Goal: Use online tool/utility: Use online tool/utility

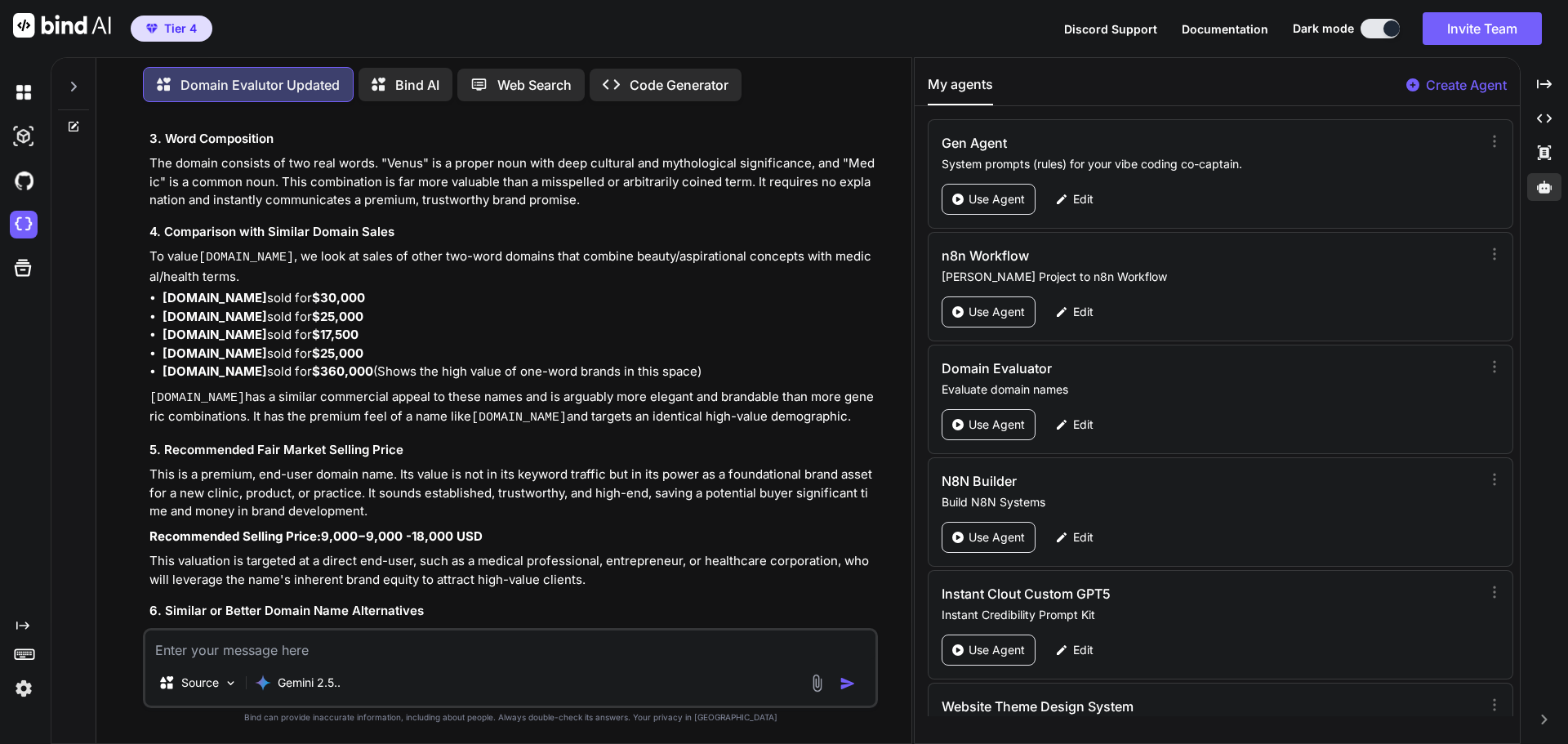
click at [259, 652] on textarea at bounding box center [510, 646] width 730 height 29
type textarea "[DOMAIN_NAME]"
type textarea "x"
type textarea "[DOMAIN_NAME]"
click at [853, 678] on img "button" at bounding box center [847, 684] width 17 height 17
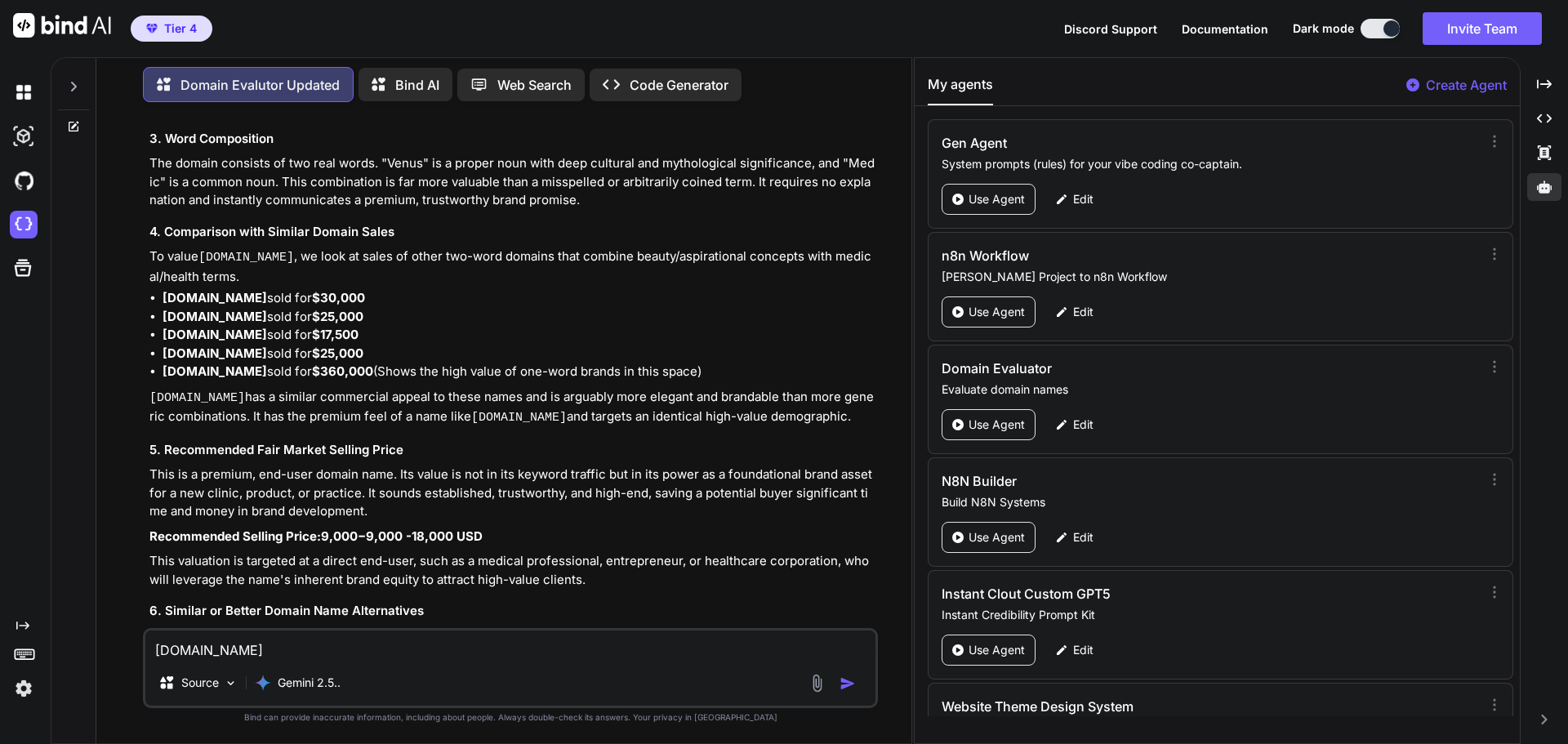
type textarea "x"
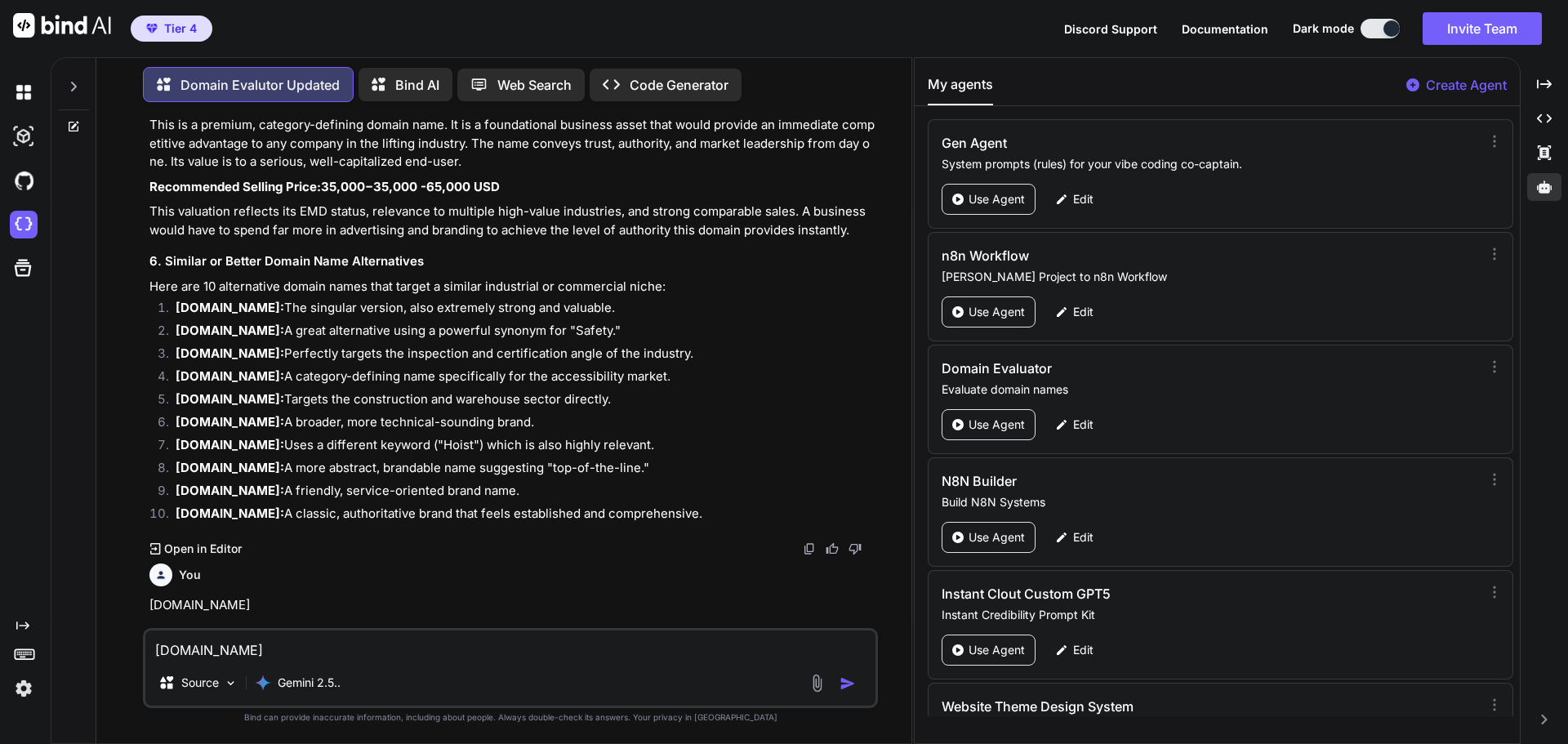
scroll to position [8381, 0]
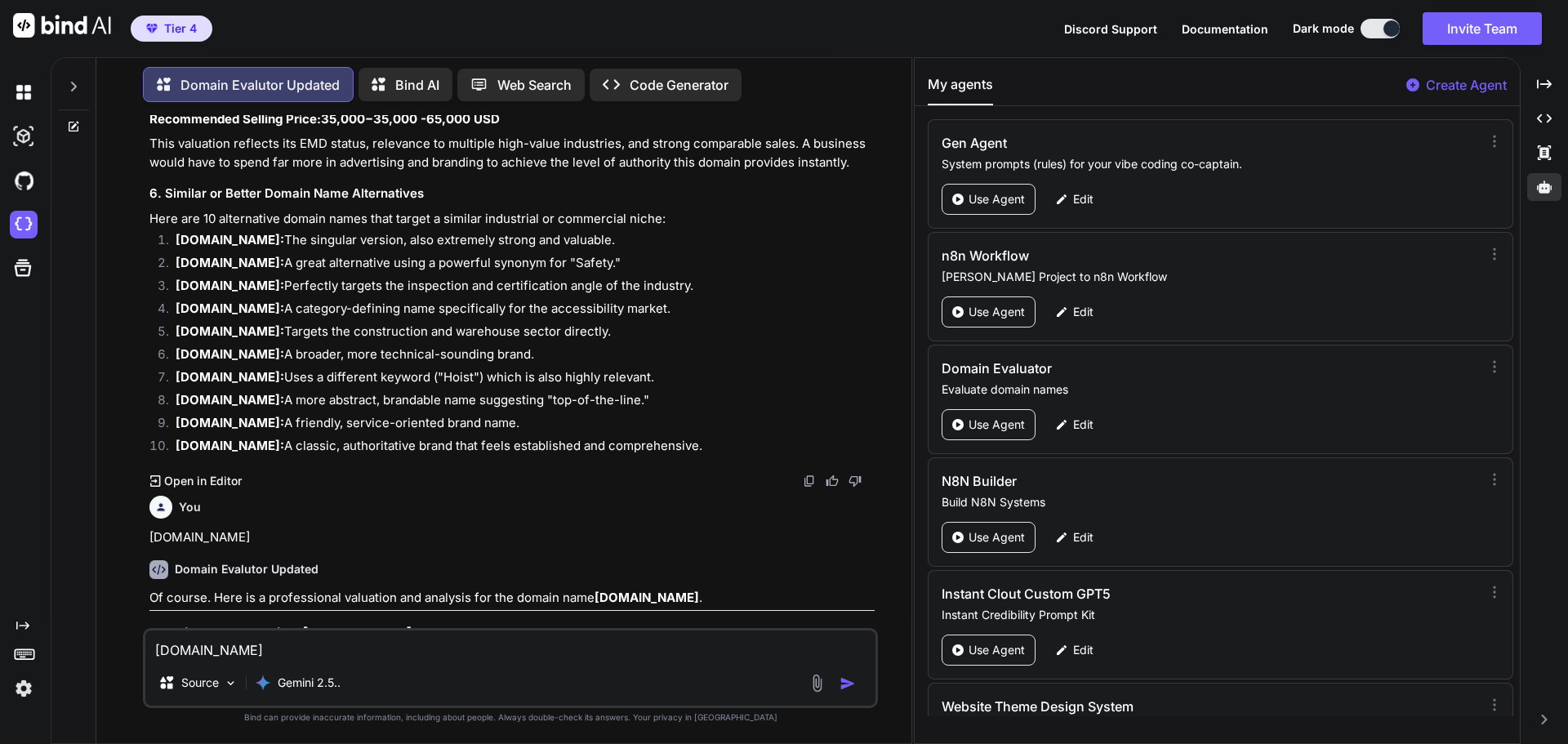
click at [484, 624] on h3 "Domain Name Valuation: [DOMAIN_NAME]" at bounding box center [512, 633] width 725 height 19
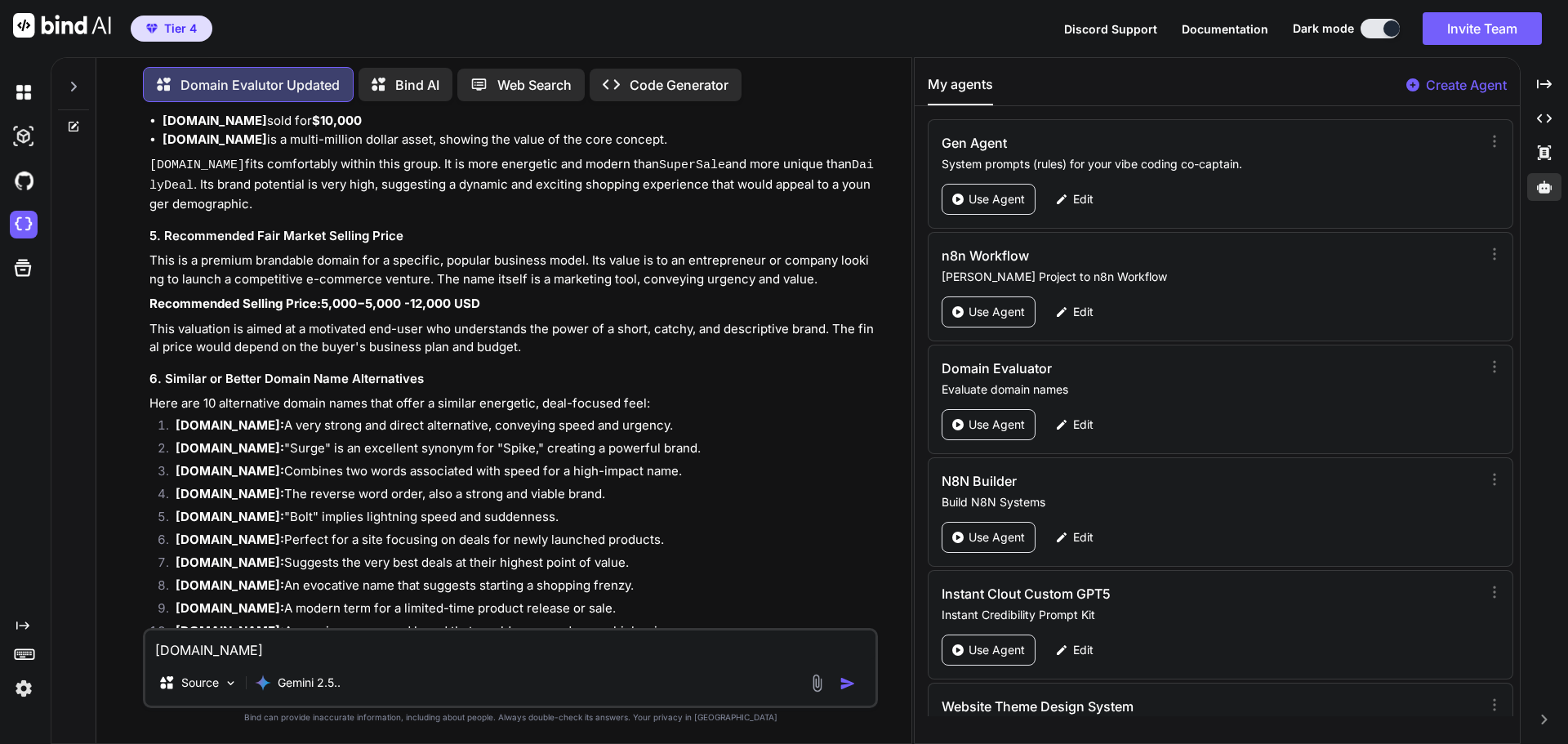
scroll to position [9618, 0]
click at [631, 437] on li "[DOMAIN_NAME]: "Surge" is an excellent synonym for "Spike," creating a powerful…" at bounding box center [518, 448] width 712 height 22
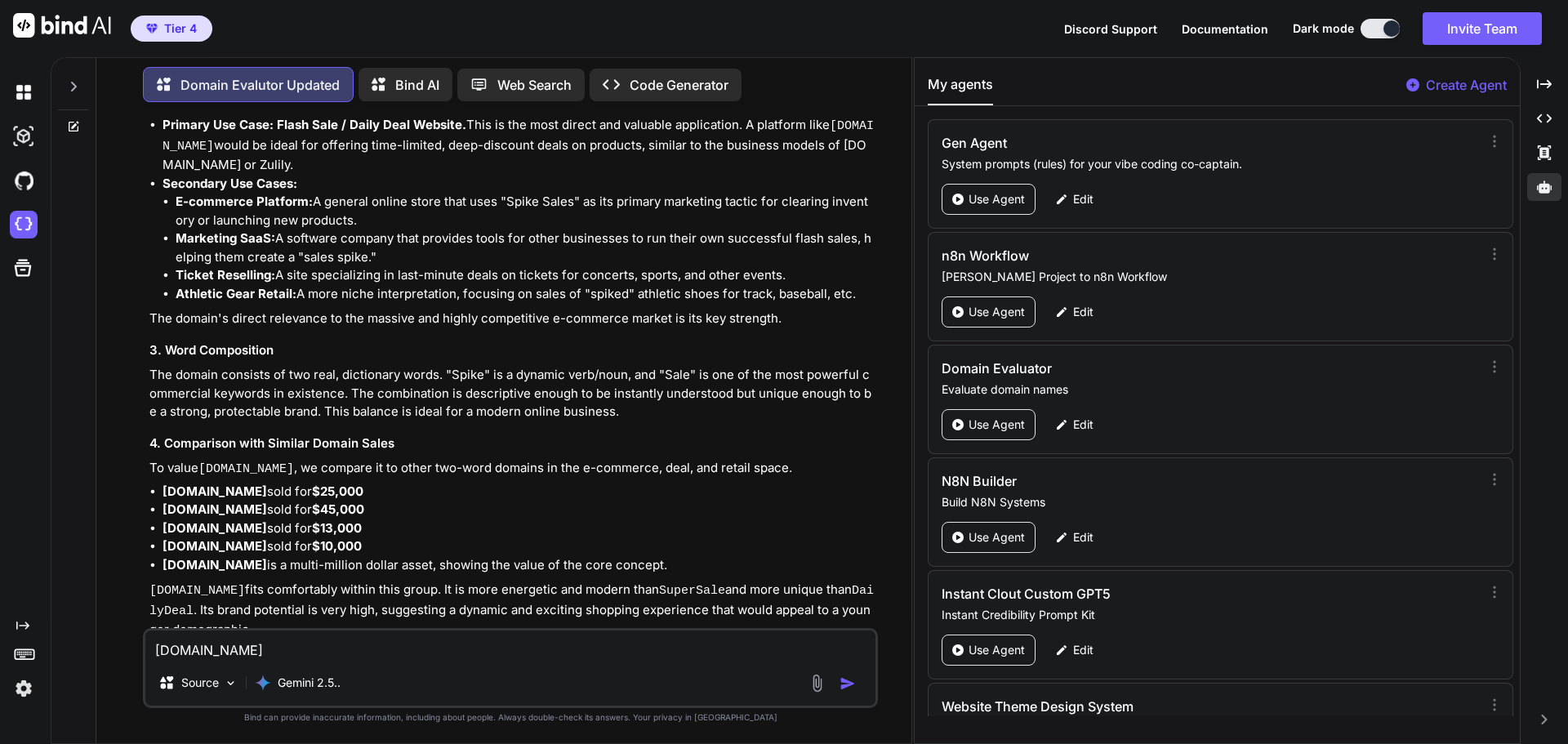
scroll to position [9193, 0]
click at [219, 654] on textarea "[DOMAIN_NAME]" at bounding box center [510, 646] width 730 height 29
paste textarea "[DOMAIN_NAME]"
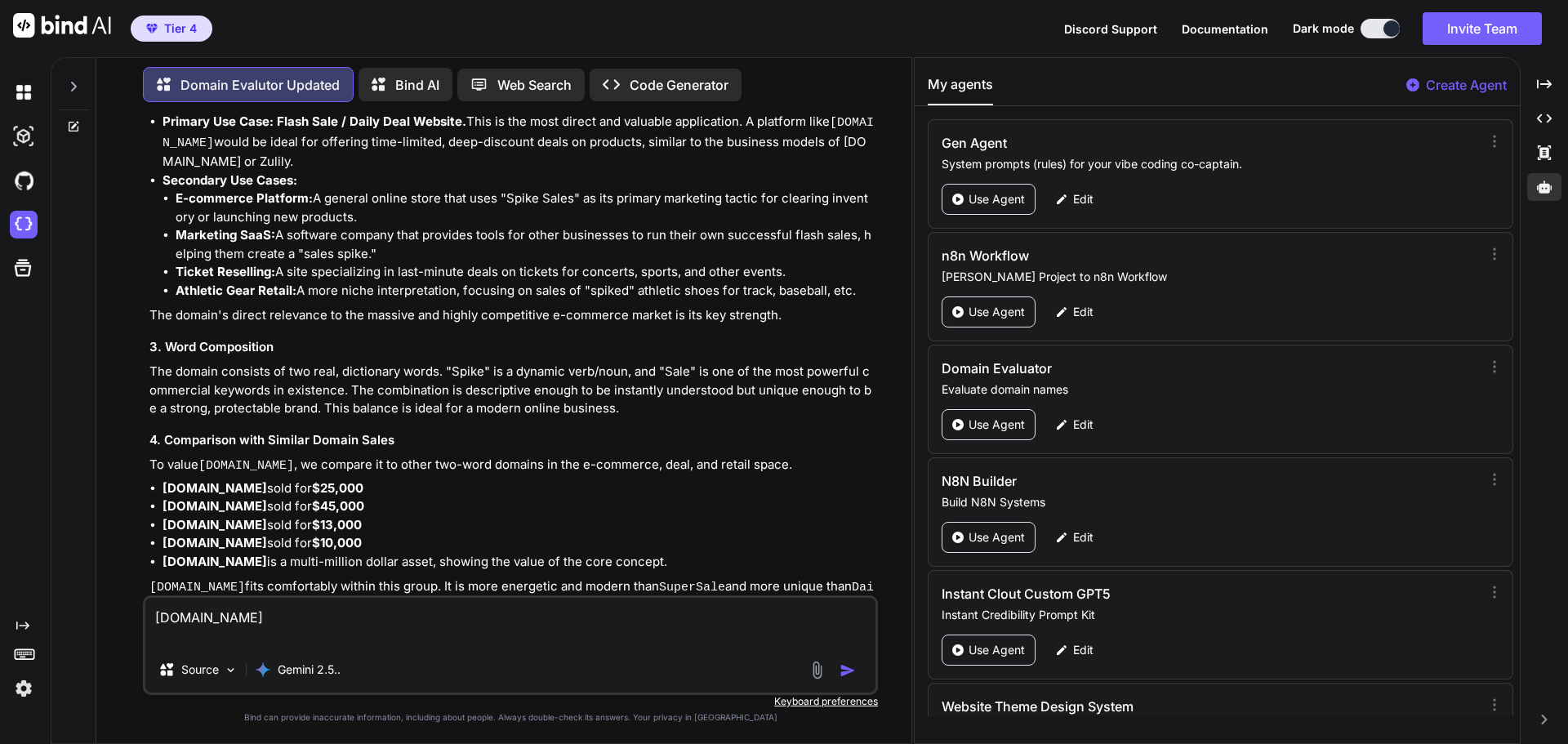
type textarea "[DOMAIN_NAME]"
click at [844, 673] on img "button" at bounding box center [847, 670] width 17 height 17
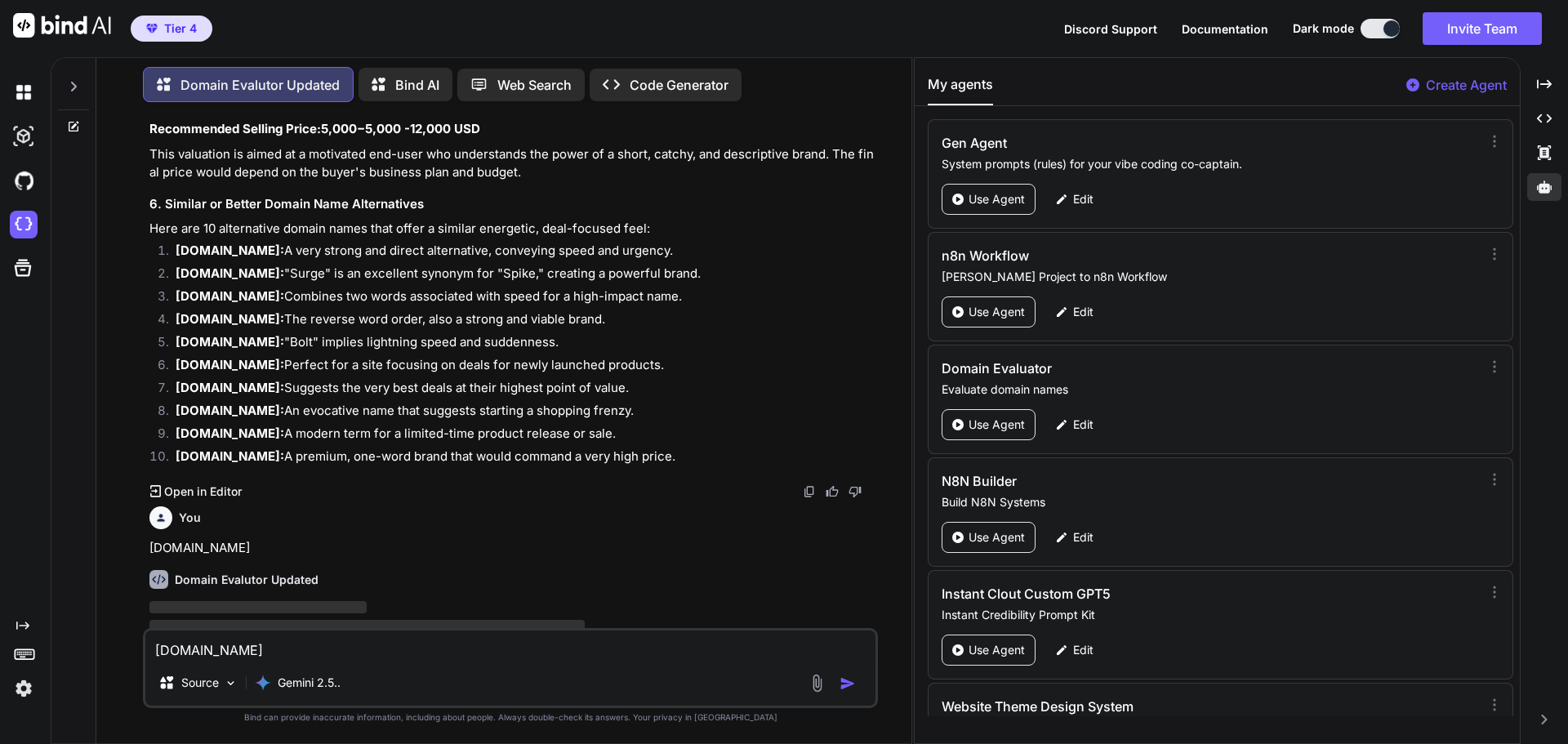
scroll to position [9791, 0]
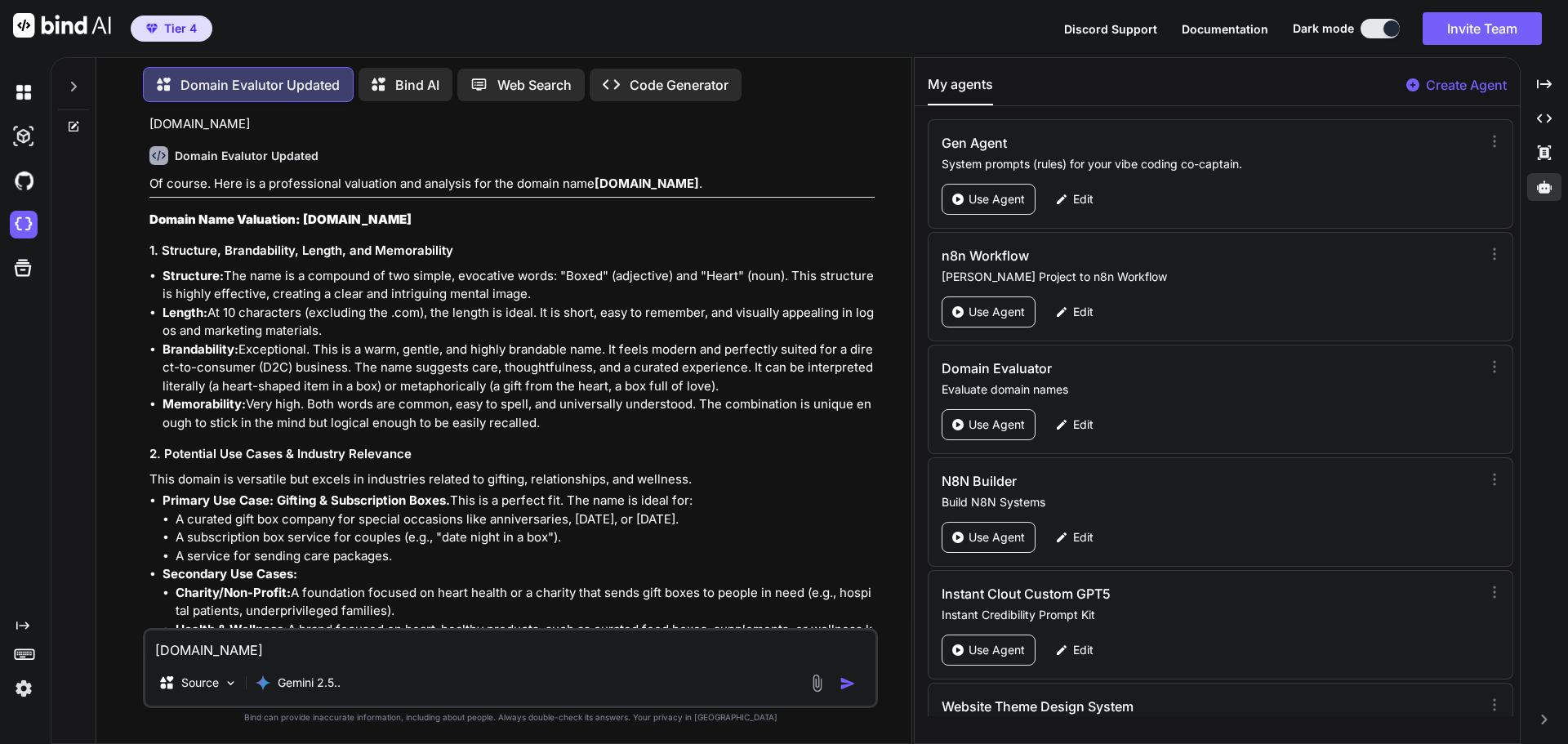
scroll to position [10215, 0]
click at [631, 470] on p "This domain is versatile but excels in industries related to gifting, relations…" at bounding box center [512, 479] width 725 height 19
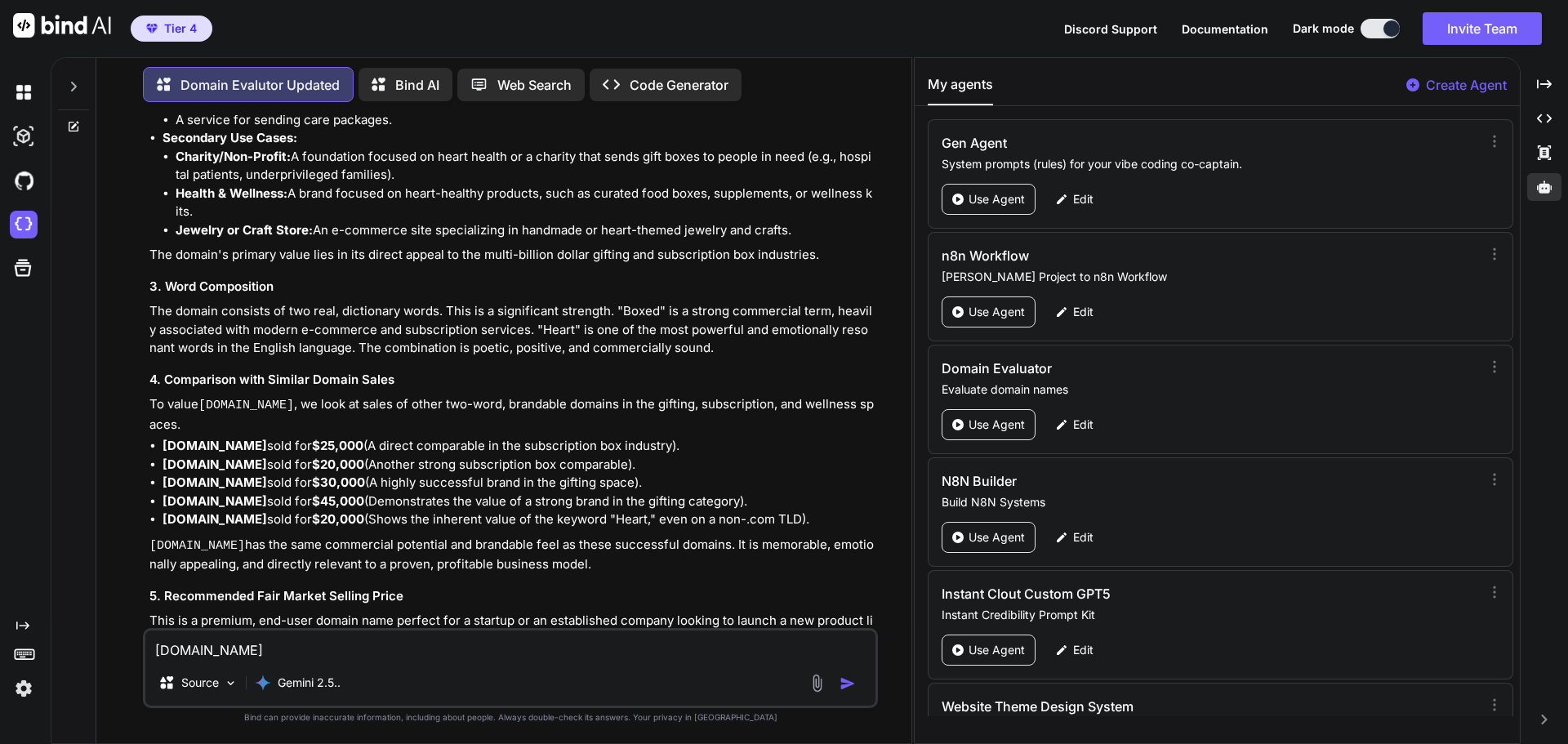
scroll to position [10618, 0]
